Goal: Book appointment/travel/reservation

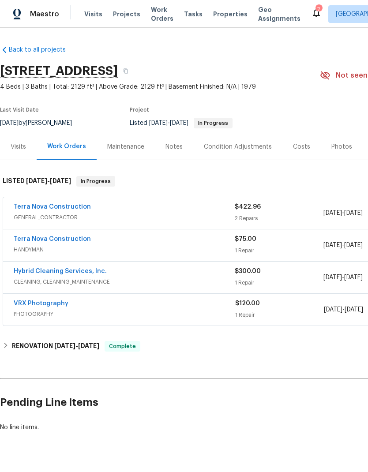
click at [91, 15] on span "Visits" at bounding box center [93, 14] width 18 height 9
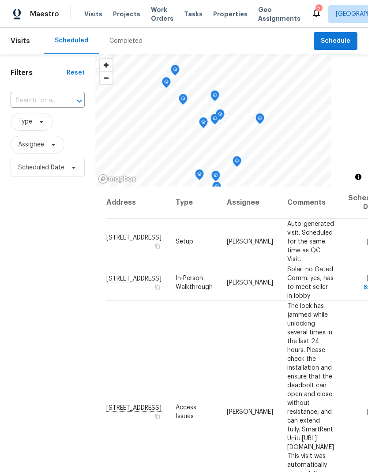
click at [44, 100] on input "text" at bounding box center [35, 101] width 49 height 14
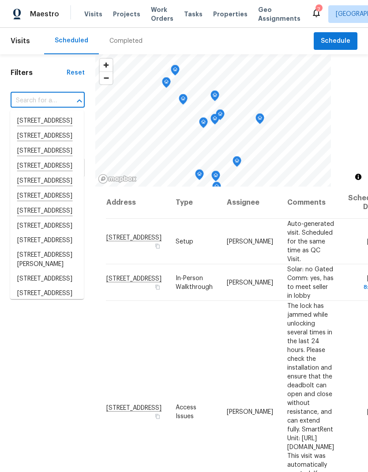
click at [43, 98] on input "text" at bounding box center [35, 101] width 49 height 14
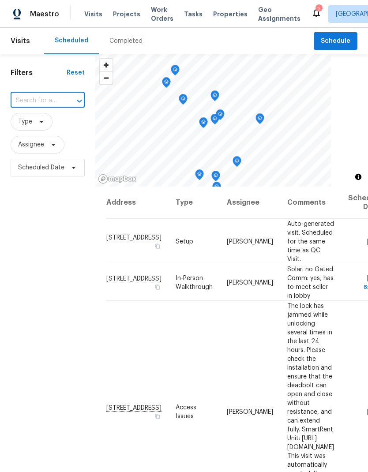
paste input "[STREET_ADDRESS]"
type input "[STREET_ADDRESS]"
click at [34, 129] on li "[STREET_ADDRESS]" at bounding box center [47, 121] width 74 height 15
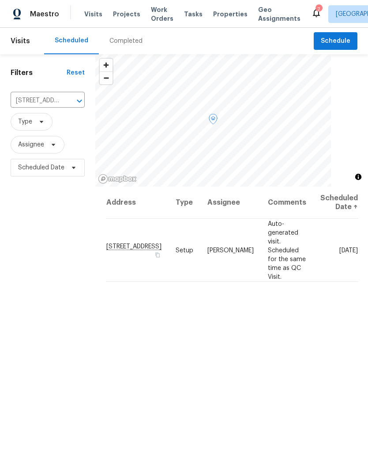
click at [0, 0] on icon at bounding box center [0, 0] width 0 height 0
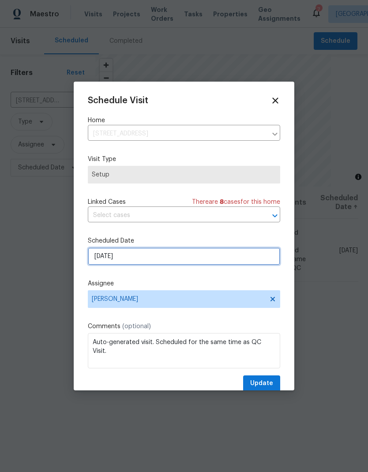
click at [125, 257] on input "[DATE]" at bounding box center [184, 256] width 192 height 18
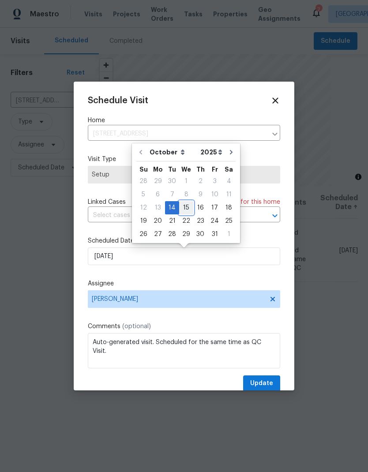
click at [182, 211] on div "15" at bounding box center [186, 207] width 14 height 12
type input "[DATE]"
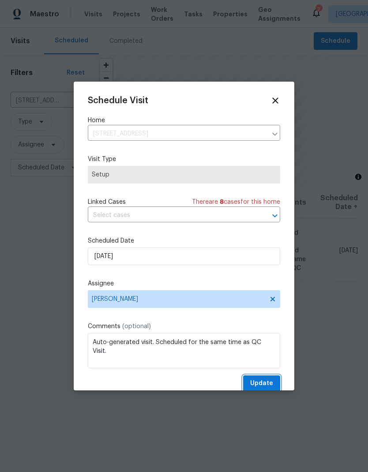
click at [263, 383] on span "Update" at bounding box center [261, 383] width 23 height 11
